Goal: Task Accomplishment & Management: Use online tool/utility

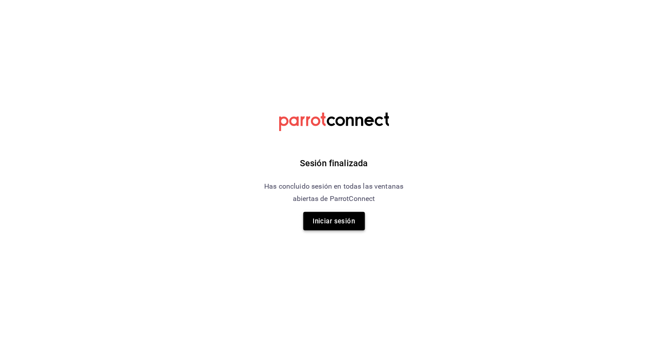
click at [350, 218] on button "Iniciar sesión" at bounding box center [334, 221] width 62 height 18
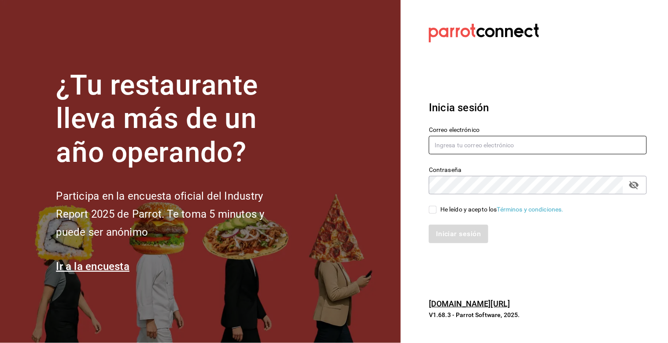
type input "[PERSON_NAME][EMAIL_ADDRESS][DOMAIN_NAME]"
click at [436, 210] on input "He leído y acepto los Términos y condiciones." at bounding box center [433, 210] width 8 height 8
checkbox input "true"
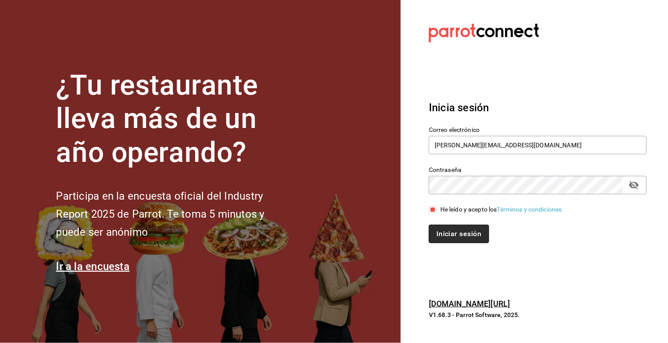
click at [443, 230] on button "Iniciar sesión" at bounding box center [459, 234] width 60 height 18
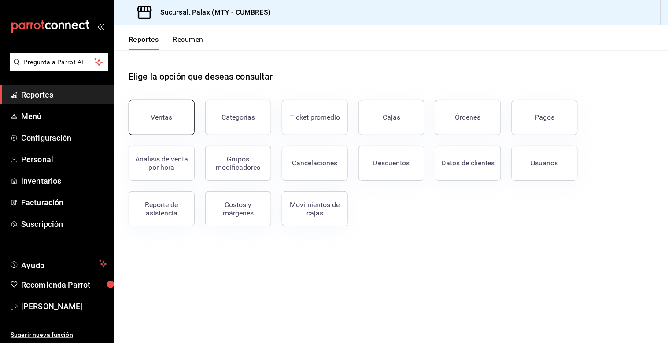
click at [166, 112] on button "Ventas" at bounding box center [162, 117] width 66 height 35
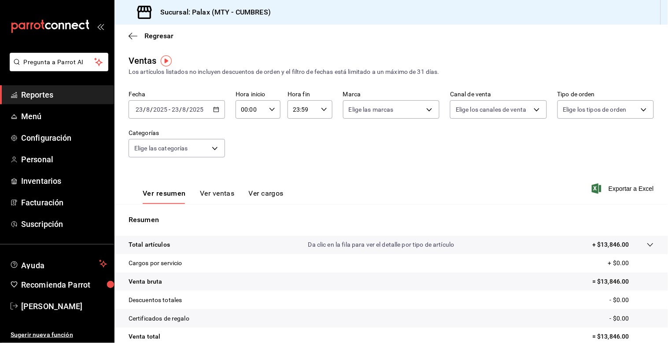
click at [217, 110] on icon "button" at bounding box center [216, 110] width 6 height 6
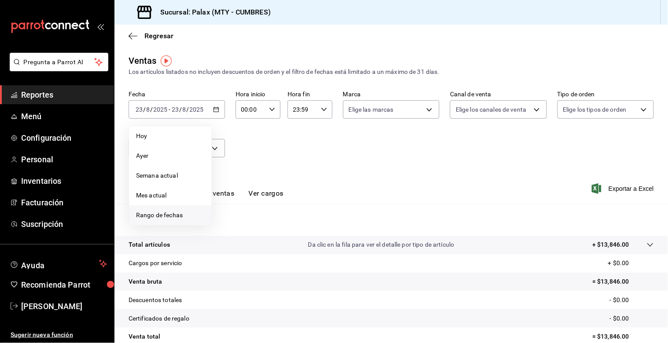
click at [155, 214] on span "Rango de fechas" at bounding box center [170, 215] width 68 height 9
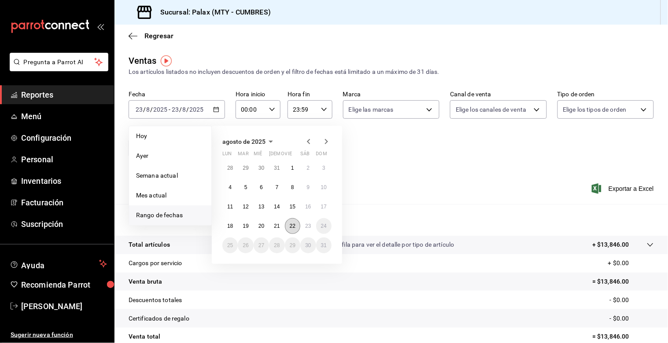
click at [295, 225] on button "22" at bounding box center [292, 226] width 15 height 16
click at [303, 225] on button "23" at bounding box center [307, 226] width 15 height 16
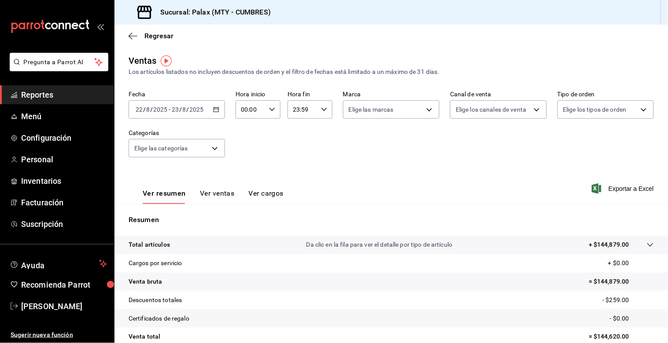
click at [269, 110] on icon "button" at bounding box center [272, 110] width 6 height 6
click at [244, 183] on span "23" at bounding box center [245, 186] width 8 height 7
type input "23:00"
click at [269, 130] on span "00" at bounding box center [267, 132] width 8 height 7
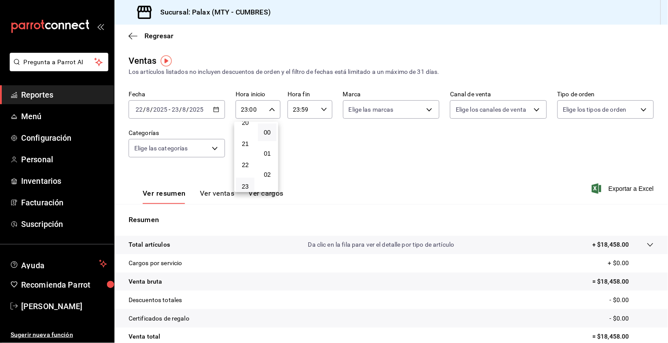
click at [294, 109] on div at bounding box center [334, 171] width 668 height 343
click at [297, 111] on input "23:59" at bounding box center [303, 110] width 30 height 18
click at [296, 188] on span "07" at bounding box center [296, 191] width 8 height 7
click at [320, 132] on span "00" at bounding box center [318, 132] width 8 height 7
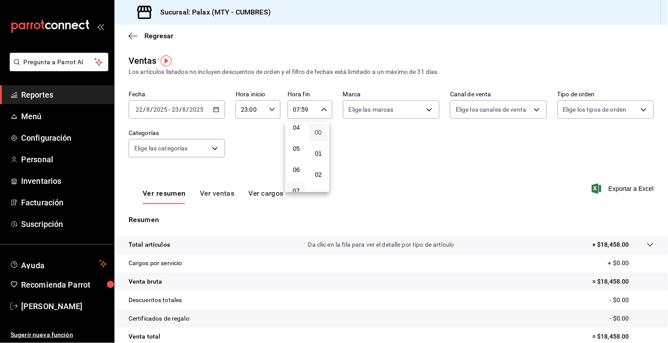
type input "07:00"
click at [200, 148] on div at bounding box center [334, 171] width 668 height 343
click at [216, 149] on body "Pregunta a Parrot AI Reportes Menú Configuración Personal Inventarios Facturaci…" at bounding box center [334, 171] width 668 height 343
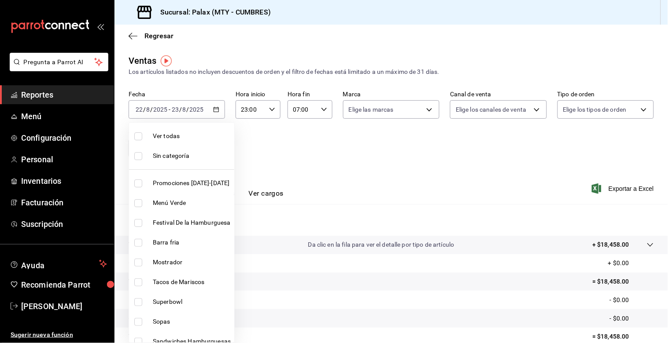
click at [176, 263] on span "Mostrador" at bounding box center [192, 262] width 78 height 9
type input "f2dae4ce-bbab-4ca5-92d1-59dc07dbf672"
checkbox input "true"
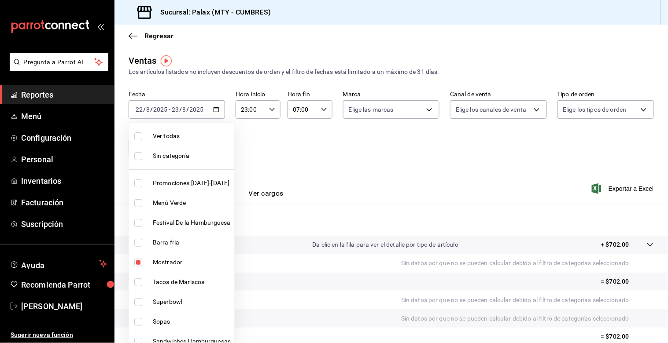
click at [307, 170] on div at bounding box center [334, 171] width 668 height 343
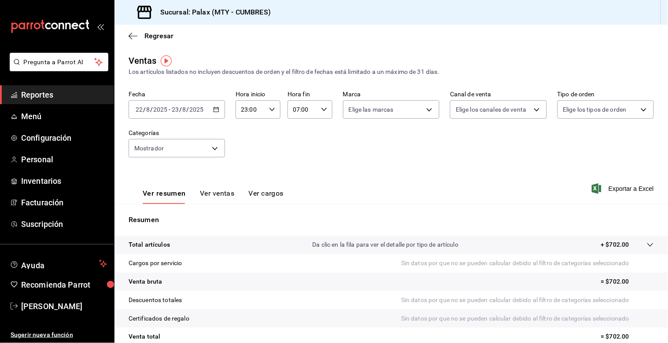
click at [222, 199] on button "Ver ventas" at bounding box center [217, 196] width 35 height 15
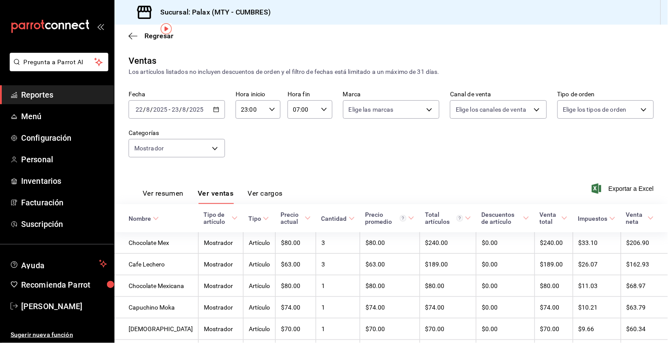
scroll to position [49, 0]
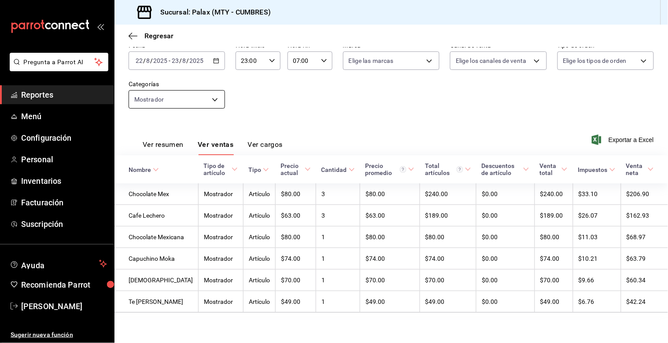
click at [212, 101] on body "Pregunta a Parrot AI Reportes Menú Configuración Personal Inventarios Facturaci…" at bounding box center [334, 171] width 668 height 343
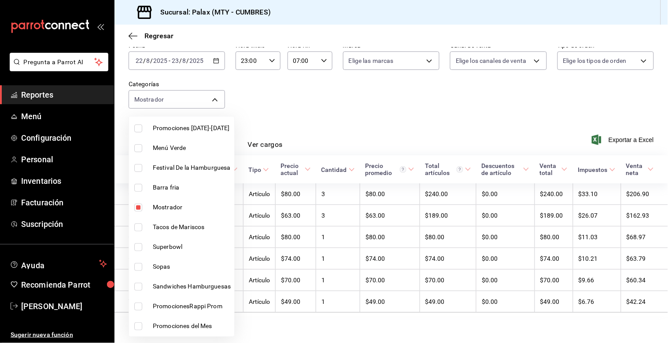
click at [138, 210] on input "checkbox" at bounding box center [138, 208] width 8 height 8
checkbox input "false"
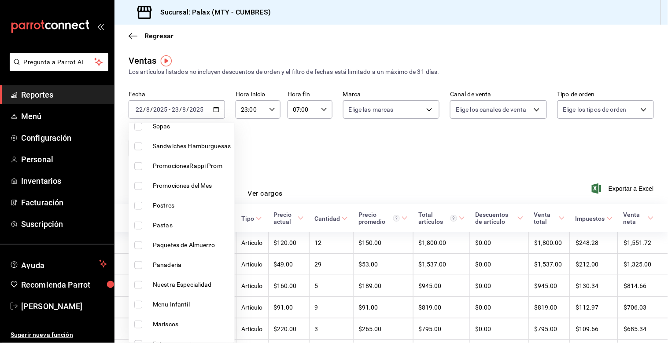
scroll to position [293, 0]
click at [140, 168] on input "checkbox" at bounding box center [138, 168] width 8 height 8
checkbox input "true"
type input "c1857e69-1263-4738-8070-fa69687f0395"
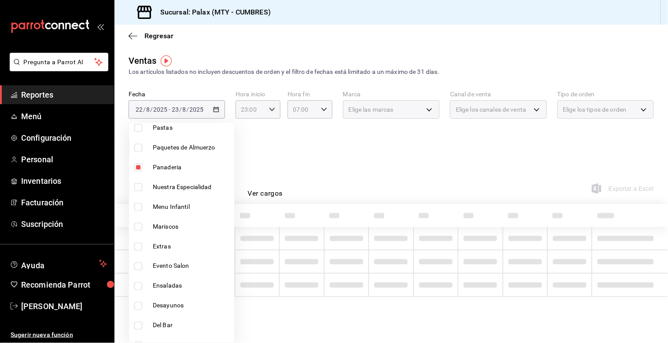
click at [298, 171] on div at bounding box center [334, 171] width 668 height 343
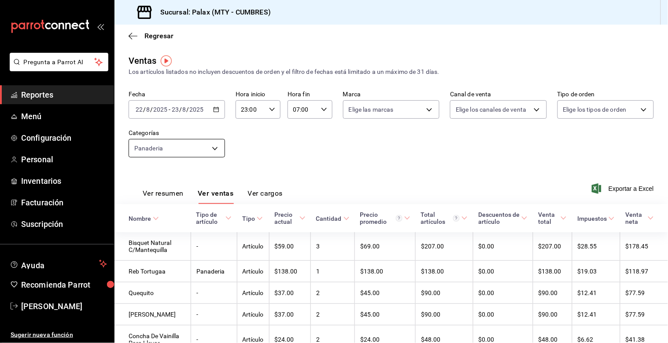
click at [210, 152] on body "Pregunta a Parrot AI Reportes Menú Configuración Personal Inventarios Facturaci…" at bounding box center [334, 171] width 668 height 343
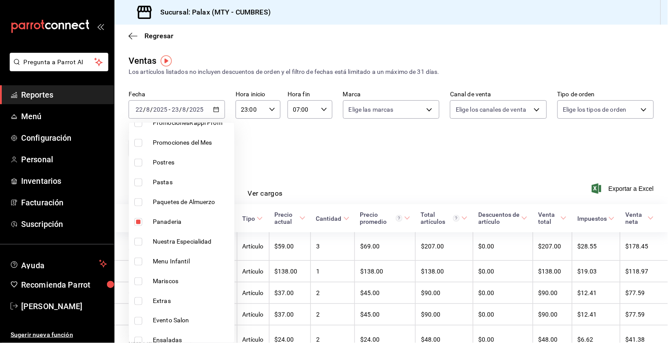
scroll to position [244, 0]
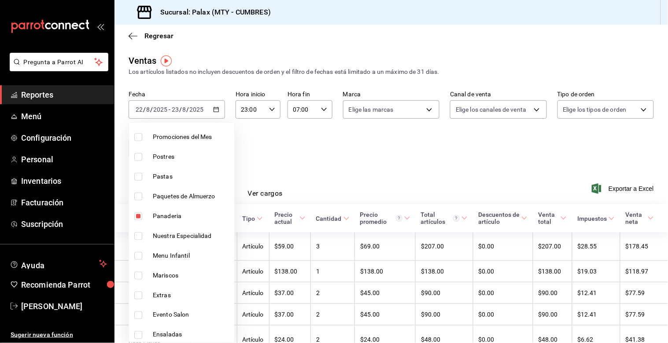
click at [138, 214] on input "checkbox" at bounding box center [138, 217] width 8 height 8
checkbox input "false"
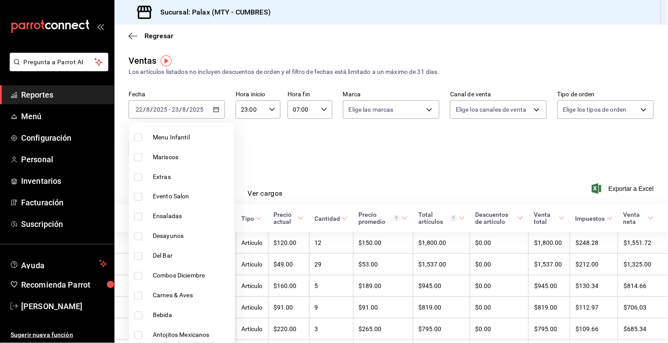
scroll to position [391, 0]
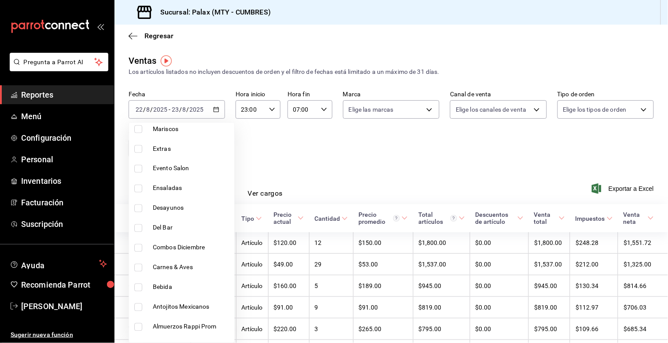
click at [139, 226] on input "checkbox" at bounding box center [138, 229] width 8 height 8
checkbox input "true"
type input "5041f980-30f3-428d-be8c-286edc227efb"
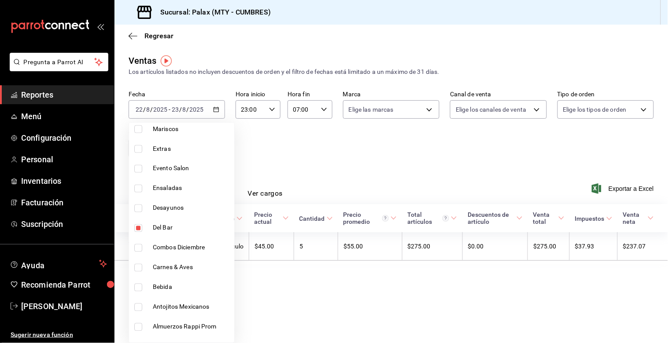
click at [323, 174] on div at bounding box center [334, 171] width 668 height 343
